Goal: Find specific page/section: Find specific page/section

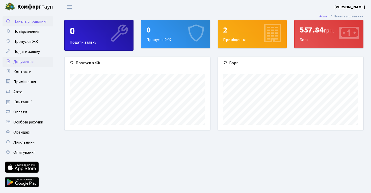
scroll to position [73, 145]
click at [27, 122] on span "Особові рахунки" at bounding box center [28, 123] width 30 height 6
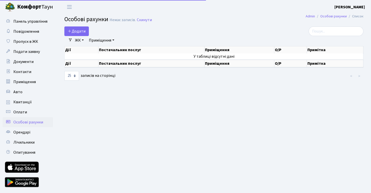
select select "25"
click at [22, 113] on span "Оплати" at bounding box center [20, 112] width 14 height 6
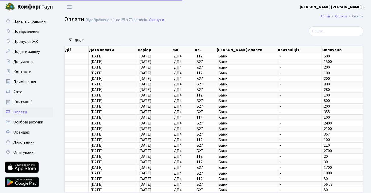
select select "25"
click at [33, 106] on link "Квитанції" at bounding box center [28, 102] width 50 height 10
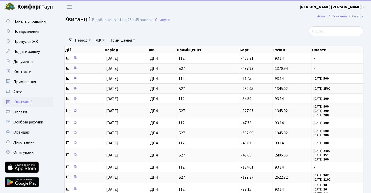
select select "25"
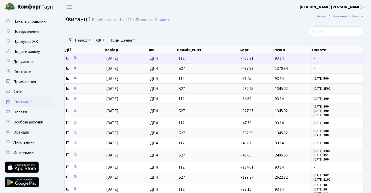
click at [67, 59] on icon at bounding box center [68, 58] width 4 height 4
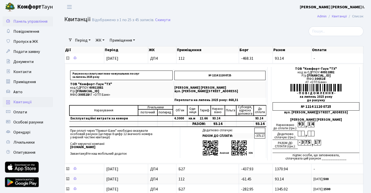
click at [33, 24] on link "Панель управління" at bounding box center [28, 21] width 50 height 10
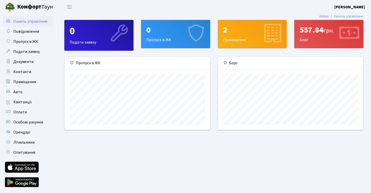
scroll to position [73, 145]
click at [35, 103] on link "Квитанції" at bounding box center [28, 102] width 50 height 10
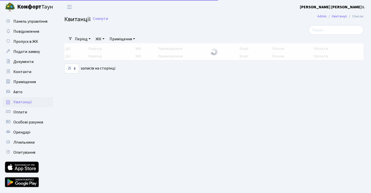
select select "25"
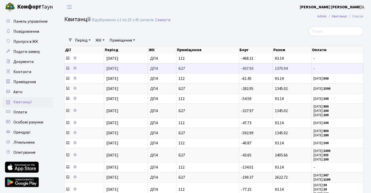
click at [70, 68] on span at bounding box center [68, 69] width 5 height 6
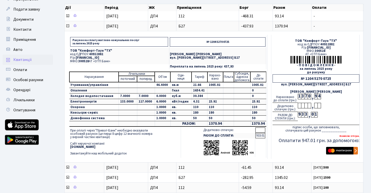
scroll to position [48, 0]
